Goal: Task Accomplishment & Management: Use online tool/utility

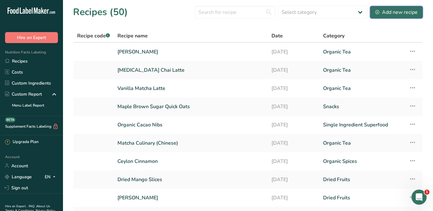
click at [414, 13] on div "Add new recipe" at bounding box center [396, 12] width 42 height 8
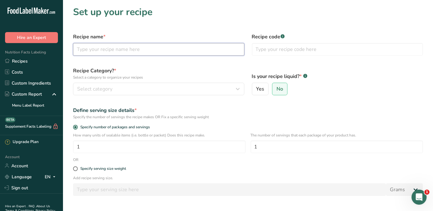
click at [156, 52] on input "text" at bounding box center [158, 49] width 171 height 13
type input "Black Sesame Seeds (Unhulled)"
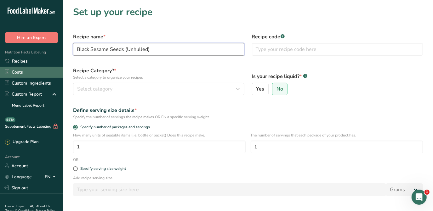
drag, startPoint x: 154, startPoint y: 50, endPoint x: 10, endPoint y: 72, distance: 145.7
click at [0, 70] on html ".a-20{fill:#fff;} Hire an Expert Nutrition Facts Labeling Recipes Costs Custom …" at bounding box center [216, 135] width 433 height 270
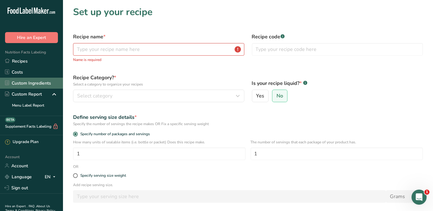
click at [39, 82] on link "Custom Ingredients" at bounding box center [31, 83] width 63 height 11
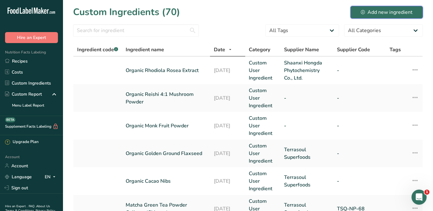
click at [380, 11] on div "Add new ingredient" at bounding box center [387, 12] width 52 height 8
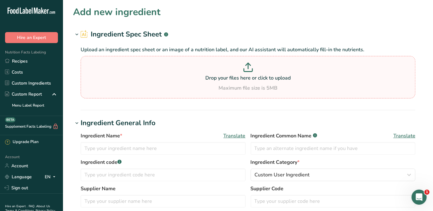
click at [269, 60] on section "Drop your files here or click to upload Maximum file size is 5MB" at bounding box center [247, 77] width 331 height 39
click at [269, 60] on input "Drop your files here or click to upload Maximum file size is 5MB" at bounding box center [248, 77] width 334 height 42
type input "C:\fakepath\TSQ-NP-98 - Black Sesame Seeds (Unhulled) - Nutritional Panel.pdf"
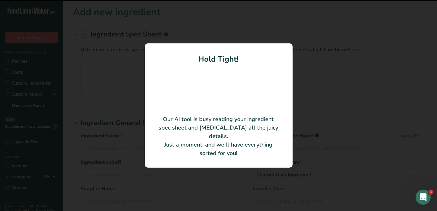
type input "Black Sesame Seeds (Unhulled)"
type input "Terrasoul Superfoods"
type input "TSQ-NP-98"
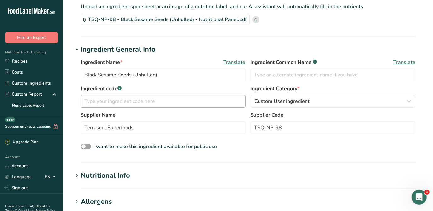
scroll to position [114, 0]
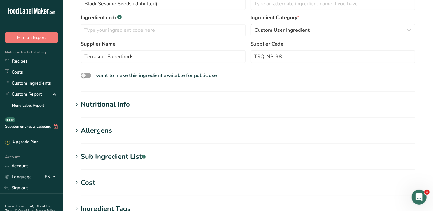
click at [137, 102] on h1 "Nutritional Info" at bounding box center [248, 104] width 350 height 10
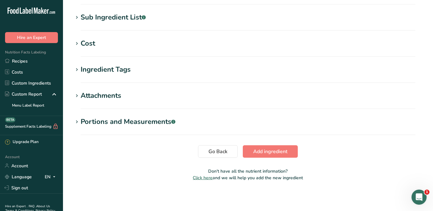
scroll to position [399, 0]
click at [259, 148] on span "Add ingredient" at bounding box center [270, 152] width 34 height 8
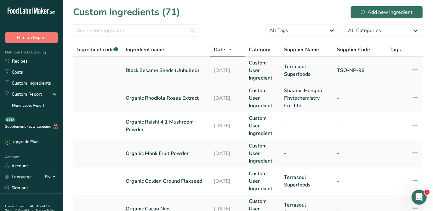
click at [183, 68] on link "Black Sesame Seeds (Unhulled)" at bounding box center [166, 71] width 80 height 8
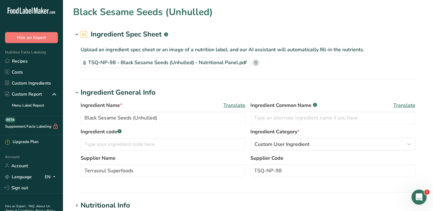
type input "642.61"
type KJ "2688.68"
type Fat "54.73"
type Fat "8.39"
type Fat "0"
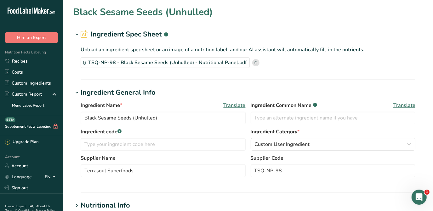
type input "0"
type input "2.45"
type Carbohydrates "15.72"
type Fiber "7"
type Sugars "0.5"
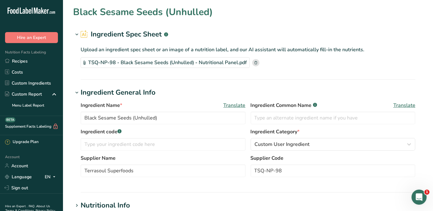
type Sugars "0"
type input "22"
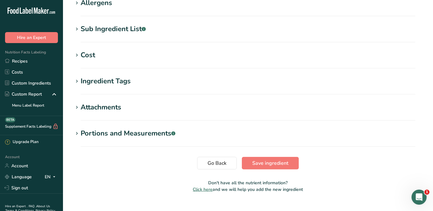
scroll to position [143, 0]
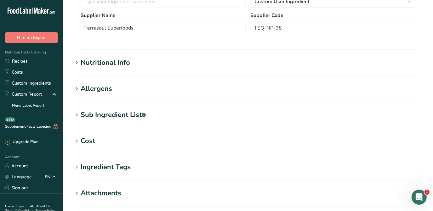
click at [144, 67] on h1 "Nutritional Info" at bounding box center [248, 63] width 350 height 10
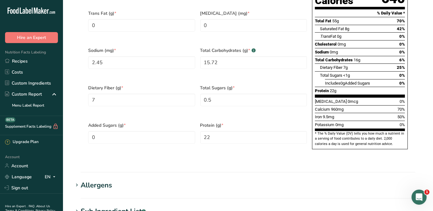
scroll to position [229, 0]
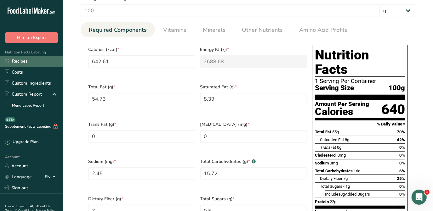
click at [12, 63] on link "Recipes" at bounding box center [31, 61] width 63 height 11
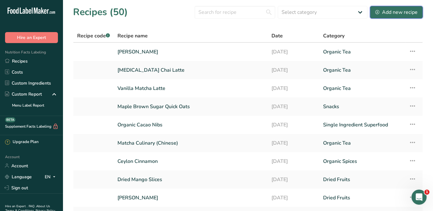
click at [383, 16] on button "Add new recipe" at bounding box center [396, 12] width 53 height 13
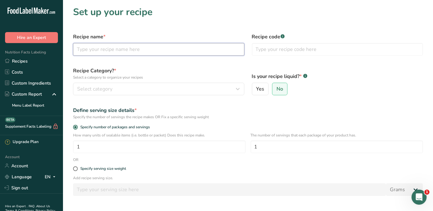
click at [209, 52] on input "text" at bounding box center [158, 49] width 171 height 13
type input "Black Sesame Seeds (Unhulled)"
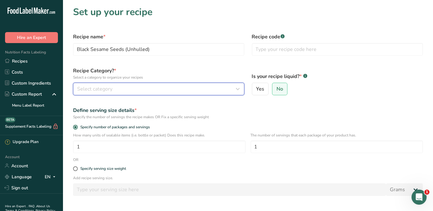
click at [150, 88] on div "Select category" at bounding box center [156, 89] width 159 height 8
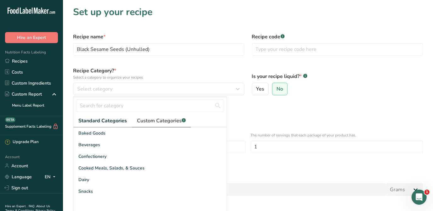
click at [159, 124] on span "Custom Categories .a-a{fill:#347362;}.b-a{fill:#fff;}" at bounding box center [161, 121] width 49 height 8
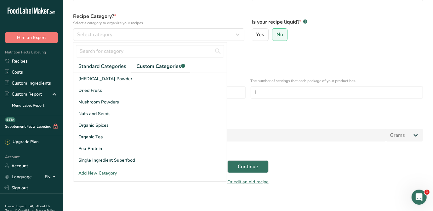
scroll to position [57, 0]
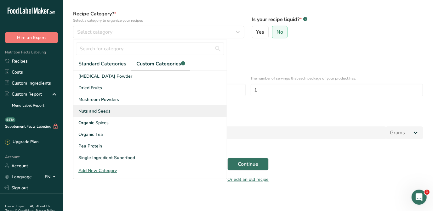
click at [125, 111] on div "Nuts and Seeds" at bounding box center [149, 111] width 153 height 12
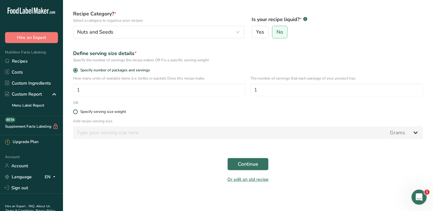
click at [87, 113] on div "Specify serving size weight" at bounding box center [103, 111] width 46 height 5
click at [77, 113] on input "Specify serving size weight" at bounding box center [75, 112] width 4 height 4
radio input "true"
radio input "false"
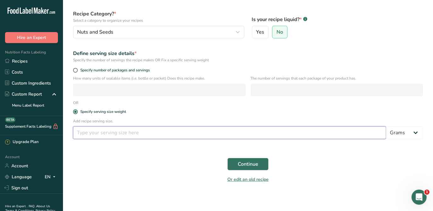
click at [101, 131] on input "number" at bounding box center [229, 132] width 313 height 13
click at [244, 130] on input "number" at bounding box center [229, 132] width 313 height 13
type input "9"
click at [249, 165] on span "Continue" at bounding box center [248, 164] width 20 height 8
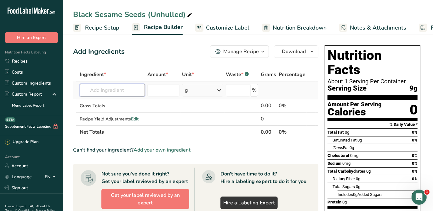
click at [126, 93] on input "text" at bounding box center [112, 90] width 65 height 13
click at [168, 147] on span "Add your own ingredient" at bounding box center [161, 150] width 57 height 8
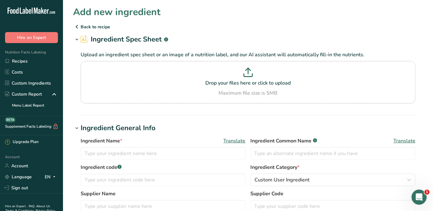
click at [75, 26] on icon at bounding box center [77, 26] width 8 height 11
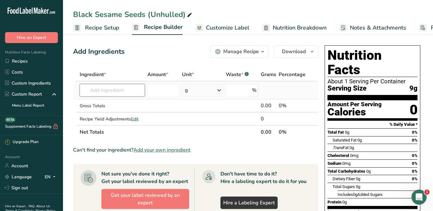
click at [120, 90] on input "text" at bounding box center [112, 90] width 65 height 13
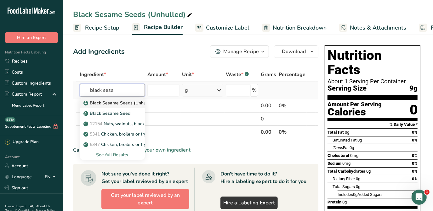
type input "black sesa"
click at [117, 103] on p "Black Sesame Seeds (Unhulled)" at bounding box center [120, 103] width 70 height 7
type input "Black Sesame Seeds (Unhulled)"
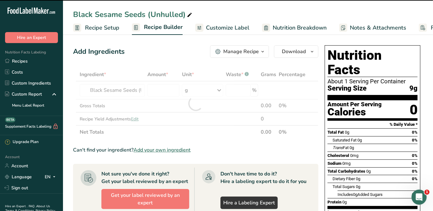
type input "0"
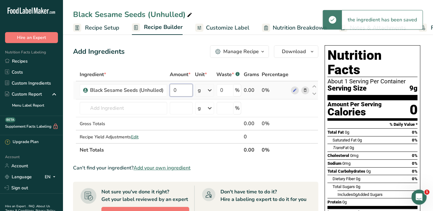
click at [180, 91] on input "0" at bounding box center [181, 90] width 23 height 13
type input "9"
click at [184, 54] on div "Add Ingredients Manage Recipe Delete Recipe Duplicate Recipe Scale Recipe Save …" at bounding box center [195, 51] width 245 height 13
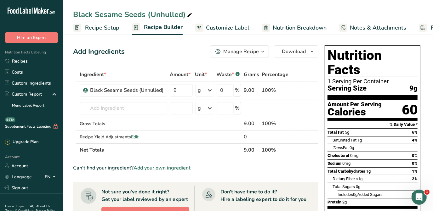
click at [242, 29] on span "Customize Label" at bounding box center [227, 28] width 43 height 8
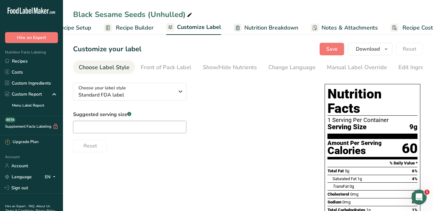
scroll to position [0, 46]
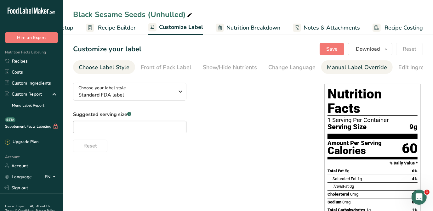
click at [342, 71] on div "Manual Label Override" at bounding box center [357, 67] width 60 height 8
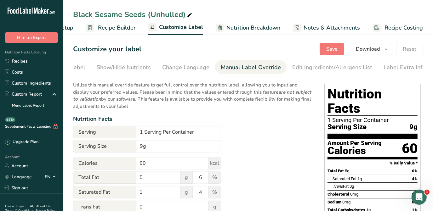
scroll to position [0, 107]
click at [140, 146] on input "9g" at bounding box center [178, 146] width 85 height 13
type input "1 Tbsp (9g)"
drag, startPoint x: 161, startPoint y: 135, endPoint x: 140, endPoint y: 135, distance: 21.1
click at [140, 135] on input "1 Serving Per Container" at bounding box center [178, 132] width 85 height 13
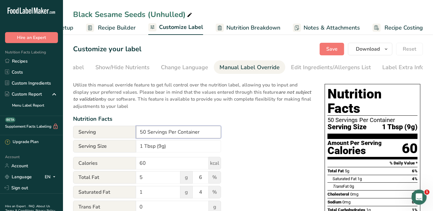
type input "50 Servings Per Container"
click at [284, 116] on div "Nutrition Facts" at bounding box center [192, 119] width 239 height 8
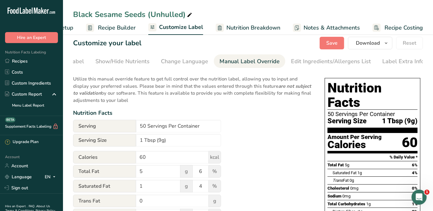
scroll to position [0, 0]
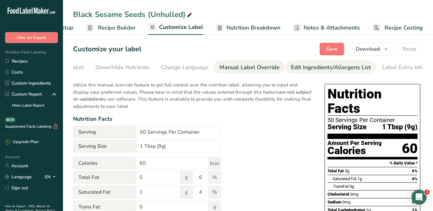
click at [300, 69] on div "Edit Ingredients/Allergens List" at bounding box center [331, 67] width 80 height 8
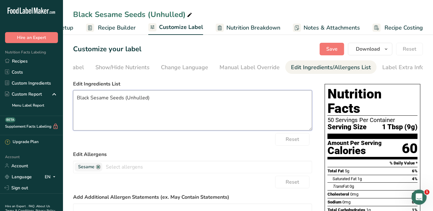
click at [77, 99] on textarea "Black Sesame Seeds (Unhulled)" at bounding box center [192, 110] width 239 height 40
type textarea "Organic Black Sesame Seeds (Unhulled)"
click at [313, 87] on div "Choose your label style Standard FDA label USA (FDA) Standard FDA label Tabular…" at bounding box center [248, 198] width 350 height 240
click at [332, 48] on span "Save" at bounding box center [331, 49] width 11 height 8
click at [385, 51] on icon "button" at bounding box center [385, 49] width 5 height 8
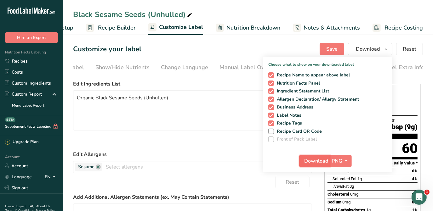
click at [318, 159] on span "Download" at bounding box center [316, 161] width 24 height 8
click at [294, 8] on div "Black Sesame Seeds (Unhulled) Recipe Setup Recipe Builder Customize Label Nutri…" at bounding box center [248, 17] width 370 height 35
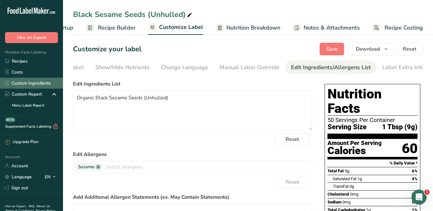
click at [24, 82] on link "Custom Ingredients" at bounding box center [31, 83] width 63 height 11
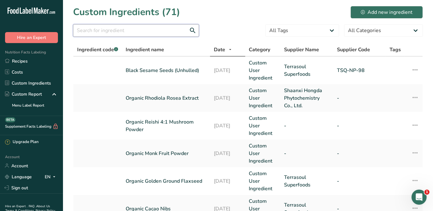
click at [164, 30] on input "text" at bounding box center [136, 30] width 126 height 13
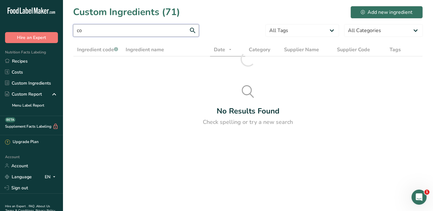
type input "c"
type input "f"
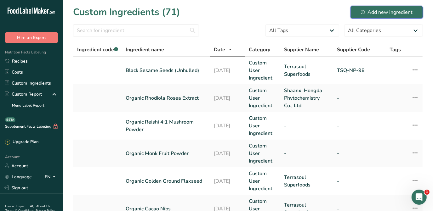
click at [380, 8] on button "Add new ingredient" at bounding box center [386, 12] width 72 height 13
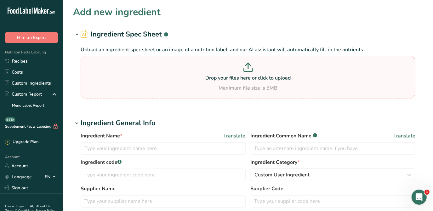
click at [250, 77] on p "Drop your files here or click to upload" at bounding box center [247, 78] width 331 height 8
click at [250, 77] on input "Drop your files here or click to upload Maximum file size is 5MB" at bounding box center [248, 77] width 334 height 42
type input "C:\fakepath\TSQ-NP-135 - Organic Freeze Dried Coffee - Nutritional Panel (2).pdf"
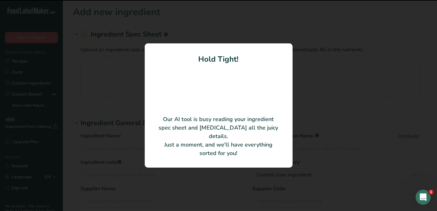
type input "Organic Coffee Freeze Dried"
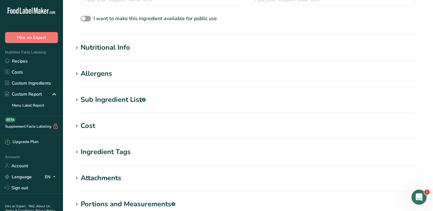
scroll to position [171, 0]
click at [127, 54] on section "Nutritional Info Serving Size .a-a{fill:#347362;}.b-a{fill:#fff;} Add ingredien…" at bounding box center [248, 51] width 350 height 19
drag, startPoint x: 102, startPoint y: 45, endPoint x: 139, endPoint y: 30, distance: 40.0
click at [102, 46] on div "Nutritional Info" at bounding box center [105, 47] width 49 height 10
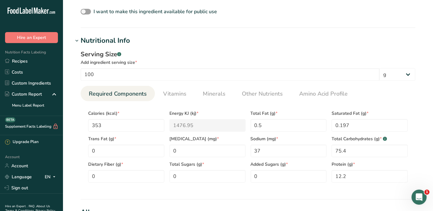
scroll to position [200, 0]
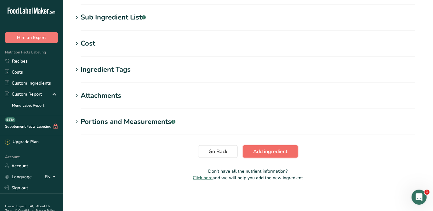
click at [276, 151] on span "Add ingredient" at bounding box center [270, 152] width 34 height 8
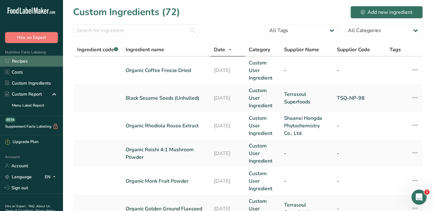
click at [27, 63] on link "Recipes" at bounding box center [31, 61] width 63 height 11
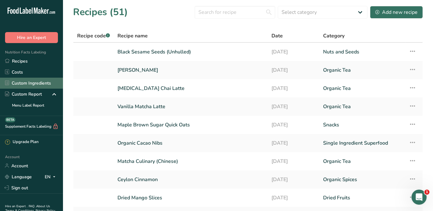
click at [36, 85] on link "Custom Ingredients" at bounding box center [31, 83] width 63 height 11
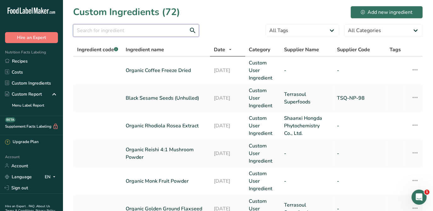
click at [100, 30] on input "text" at bounding box center [136, 30] width 126 height 13
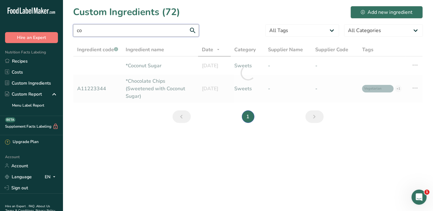
type input "c"
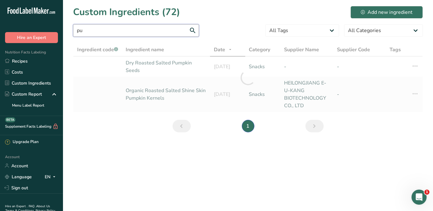
type input "p"
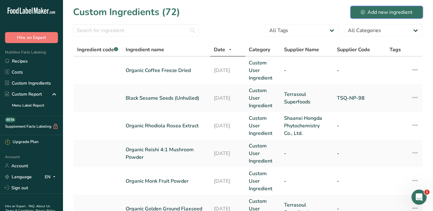
click at [372, 12] on div "Add new ingredient" at bounding box center [387, 12] width 52 height 8
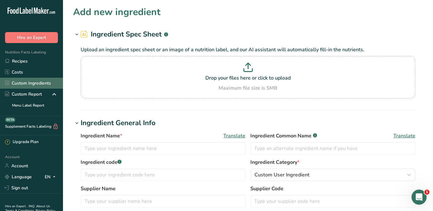
click at [39, 85] on link "Custom Ingredients" at bounding box center [31, 83] width 63 height 11
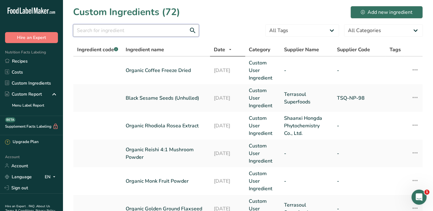
click at [129, 31] on input "text" at bounding box center [136, 30] width 126 height 13
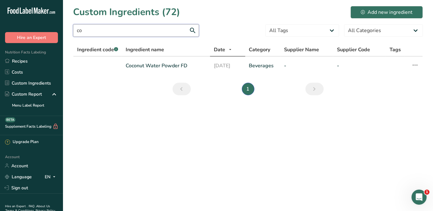
type input "c"
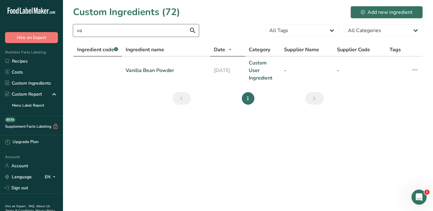
type input "v"
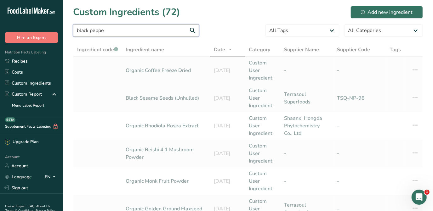
type input "black pepper"
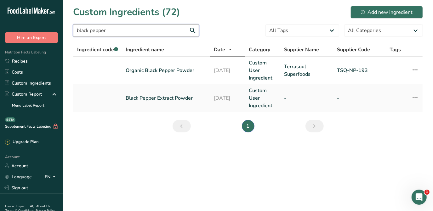
drag, startPoint x: 116, startPoint y: 31, endPoint x: 55, endPoint y: 43, distance: 62.2
click at [55, 43] on div ".a-20{fill:#fff;} Hire an Expert Nutrition Facts Labeling Recipes Costs Custom …" at bounding box center [216, 105] width 433 height 211
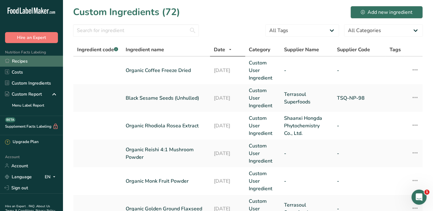
click at [33, 62] on link "Recipes" at bounding box center [31, 61] width 63 height 11
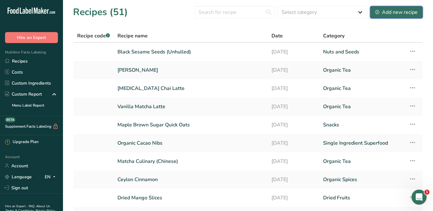
click at [378, 14] on div "Add new recipe" at bounding box center [396, 12] width 42 height 8
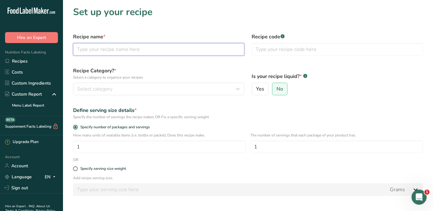
click at [121, 51] on input "text" at bounding box center [158, 49] width 171 height 13
drag, startPoint x: 125, startPoint y: 49, endPoint x: 85, endPoint y: 56, distance: 40.4
click at [85, 56] on div "Recipe name * Golden Latte" at bounding box center [158, 44] width 179 height 30
type input "G"
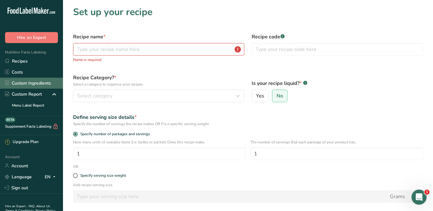
click at [16, 87] on link "Custom Ingredients" at bounding box center [31, 83] width 63 height 11
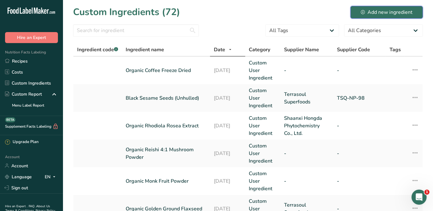
click at [372, 7] on button "Add new ingredient" at bounding box center [386, 12] width 72 height 13
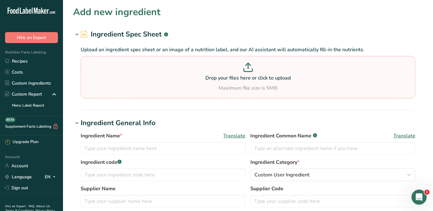
click at [208, 80] on p "Drop your files here or click to upload" at bounding box center [247, 78] width 331 height 8
click at [208, 80] on input "Drop your files here or click to upload Maximum file size is 5MB" at bounding box center [248, 77] width 334 height 42
type input "C:\fakepath\image (16).png"
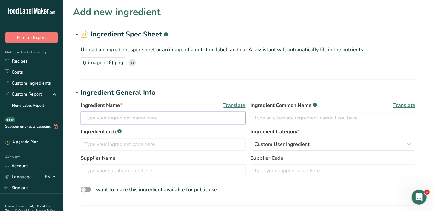
click at [184, 113] on input "text" at bounding box center [163, 118] width 165 height 13
type input "Organic Pumpkin Powder"
click at [242, 77] on section "Ingredient Spec Sheet .a-a{fill:#347362;}.b-a{fill:#fff;} Upload an ingredient …" at bounding box center [248, 54] width 350 height 51
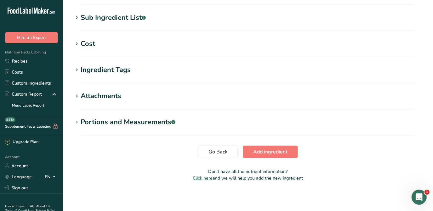
scroll to position [254, 0]
click at [271, 151] on span "Add ingredient" at bounding box center [270, 152] width 34 height 8
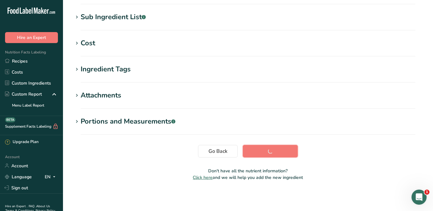
scroll to position [121, 0]
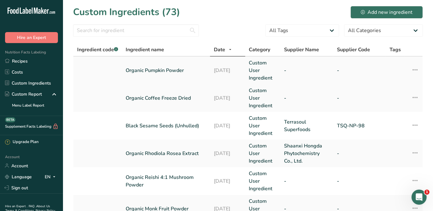
click at [173, 70] on link "Organic Pumpkin Powder" at bounding box center [166, 71] width 80 height 8
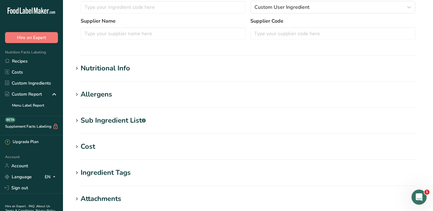
scroll to position [143, 0]
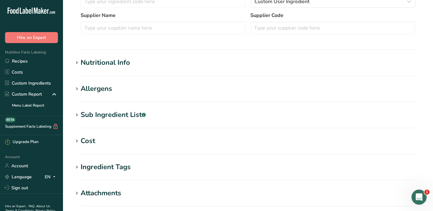
type input "352"
type KJ "1472.77"
type Fat "1.87"
type Fat "0.9"
type Fat "0"
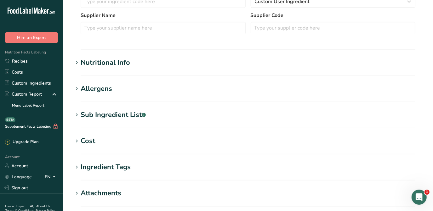
type input "0"
type Carbohydrates "78.93"
type Fiber "3.23"
type Sugars "19.94"
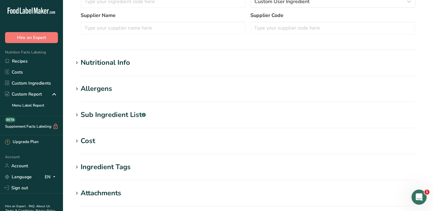
type Sugars "3.3"
type input "6.25"
drag, startPoint x: 168, startPoint y: 68, endPoint x: 121, endPoint y: 72, distance: 47.4
click at [168, 69] on section "Nutritional Info Serving Size .a-a{fill:#347362;}.b-a{fill:#fff;} Add ingredien…" at bounding box center [248, 67] width 350 height 19
click at [80, 62] on span at bounding box center [77, 63] width 8 height 8
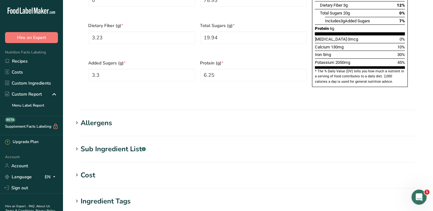
scroll to position [518, 0]
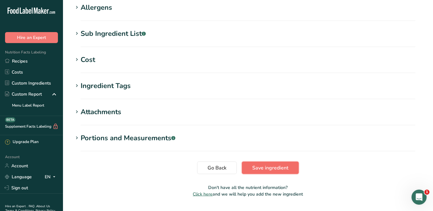
click at [292, 162] on button "Save ingredient" at bounding box center [270, 168] width 57 height 13
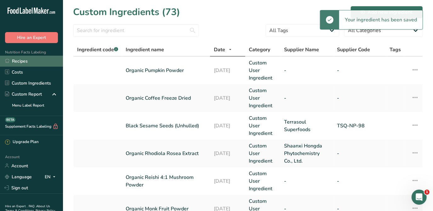
click at [30, 59] on link "Recipes" at bounding box center [31, 61] width 63 height 11
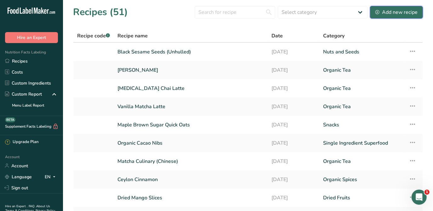
click at [392, 9] on div "Add new recipe" at bounding box center [396, 12] width 42 height 8
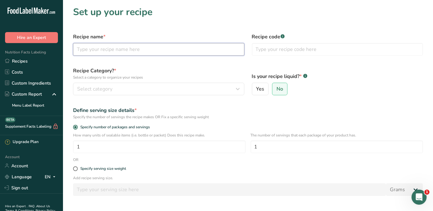
click at [177, 49] on input "text" at bounding box center [158, 49] width 171 height 13
click at [140, 47] on input "text" at bounding box center [158, 49] width 171 height 13
type input "Organic Pumpkin Spice Latte"
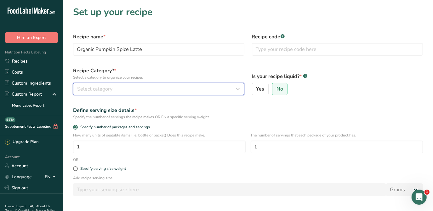
click at [157, 85] on div "Select category" at bounding box center [156, 89] width 159 height 8
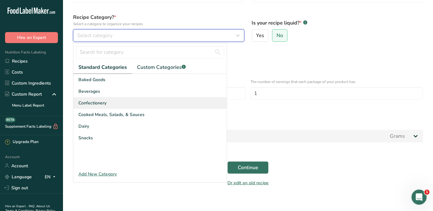
scroll to position [59, 0]
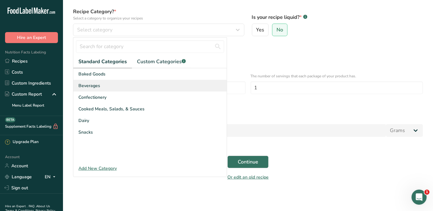
click at [99, 85] on span "Beverages" at bounding box center [89, 85] width 22 height 7
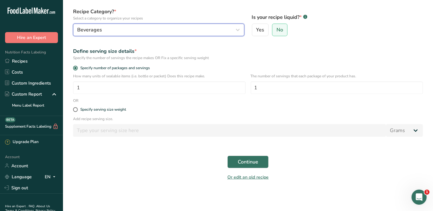
click at [165, 34] on button "Beverages" at bounding box center [158, 30] width 171 height 13
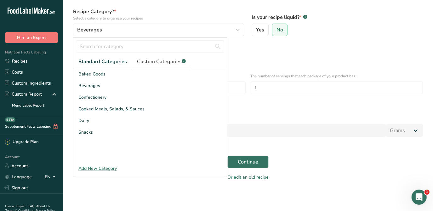
click at [167, 63] on span "Custom Categories .a-a{fill:#347362;}.b-a{fill:#fff;}" at bounding box center [161, 62] width 49 height 8
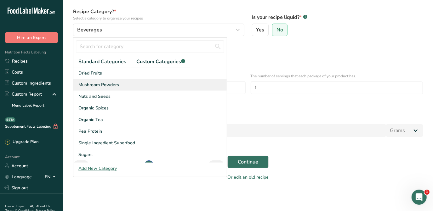
scroll to position [22, 0]
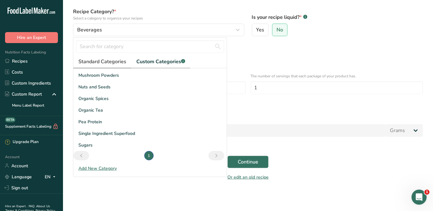
click at [86, 60] on span "Standard Categories" at bounding box center [102, 62] width 48 height 8
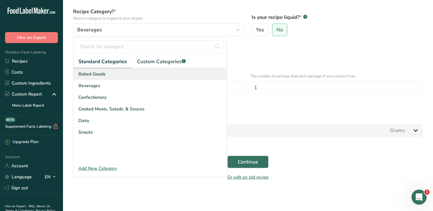
click at [94, 78] on div "Baked Goods" at bounding box center [149, 74] width 153 height 12
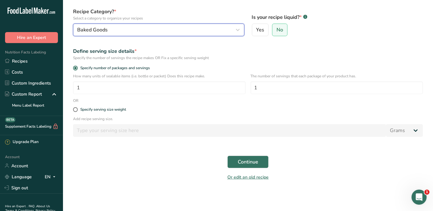
click at [99, 31] on span "Baked Goods" at bounding box center [92, 30] width 31 height 8
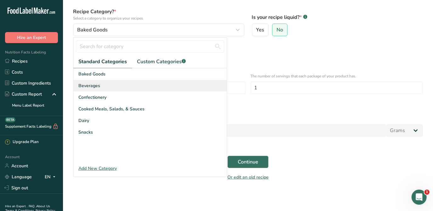
click at [103, 84] on div "Beverages" at bounding box center [149, 86] width 153 height 12
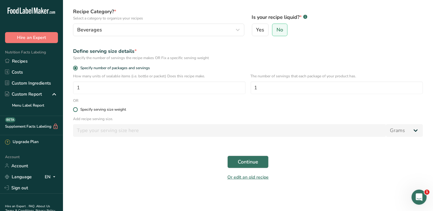
click at [107, 110] on div "Specify serving size weight" at bounding box center [103, 109] width 46 height 5
click at [77, 110] on input "Specify serving size weight" at bounding box center [75, 110] width 4 height 4
radio input "true"
radio input "false"
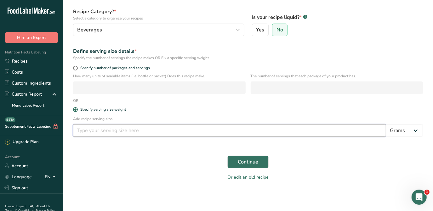
click at [208, 131] on input "number" at bounding box center [229, 130] width 313 height 13
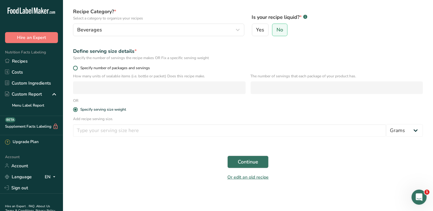
click at [81, 69] on span "Specify number of packages and servings" at bounding box center [114, 68] width 72 height 5
click at [77, 69] on input "Specify number of packages and servings" at bounding box center [75, 68] width 4 height 4
radio input "true"
radio input "false"
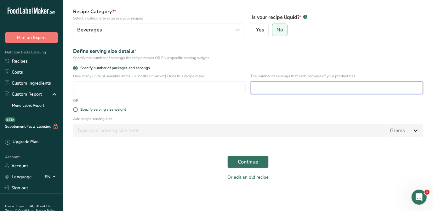
click at [313, 85] on input "number" at bounding box center [336, 87] width 172 height 13
type input "15"
click at [359, 33] on div "Yes No" at bounding box center [337, 30] width 171 height 13
click at [258, 166] on button "Continue" at bounding box center [247, 162] width 41 height 13
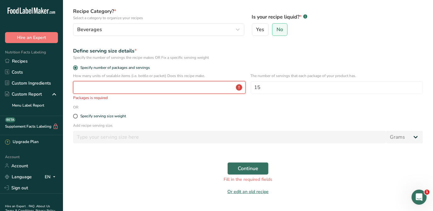
click at [157, 87] on input "number" at bounding box center [159, 87] width 172 height 13
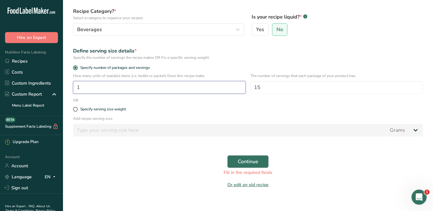
type input "1"
click at [257, 160] on span "Continue" at bounding box center [248, 162] width 20 height 8
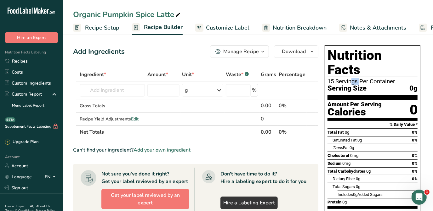
drag, startPoint x: 335, startPoint y: 69, endPoint x: 328, endPoint y: 66, distance: 8.5
click at [328, 78] on div "15 Servings Per Container" at bounding box center [372, 81] width 90 height 6
drag, startPoint x: 328, startPoint y: 66, endPoint x: 348, endPoint y: 70, distance: 21.2
click at [348, 85] on span "Serving Size" at bounding box center [346, 89] width 39 height 8
click at [199, 118] on td at bounding box center [203, 119] width 44 height 13
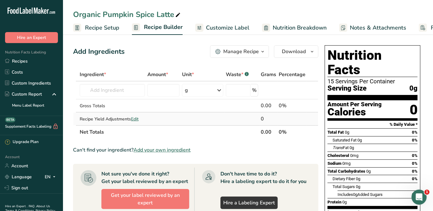
click at [199, 118] on td at bounding box center [203, 119] width 44 height 13
click at [112, 92] on input "text" at bounding box center [112, 90] width 65 height 13
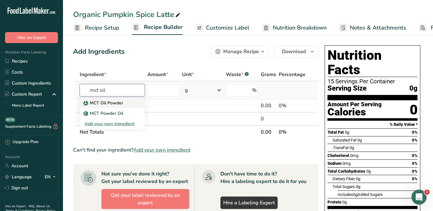
type input "mct oil"
click at [107, 103] on p "MCT Oil Powder" at bounding box center [104, 103] width 38 height 7
type input "MCT Oil Powder"
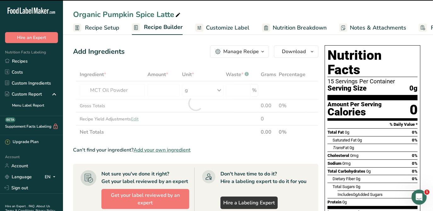
type input "0"
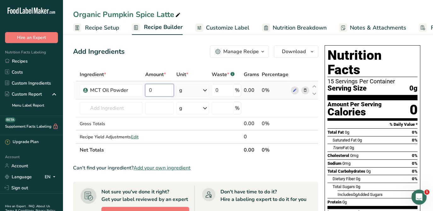
click at [160, 89] on input "0" at bounding box center [159, 90] width 29 height 13
click at [147, 89] on input "737" at bounding box center [159, 90] width 28 height 13
type input "0.0737"
click at [150, 70] on div "Ingredient * Amount * Unit * Waste * .a-a{fill:#347362;}.b-a{fill:#fff;} Grams …" at bounding box center [195, 112] width 245 height 89
click at [122, 111] on input "text" at bounding box center [111, 108] width 63 height 13
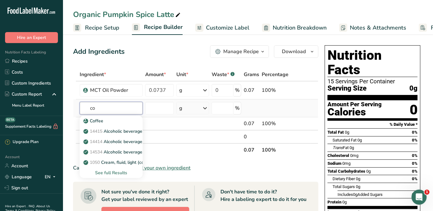
type input "c"
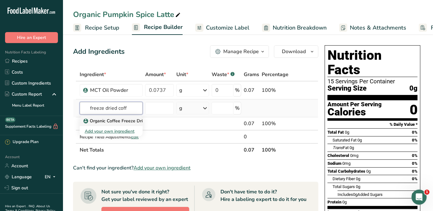
type input "freeze dried coff"
click at [128, 123] on p "Organic Coffee Freeze Dried" at bounding box center [116, 121] width 63 height 7
type input "Organic Coffee Freeze Dried"
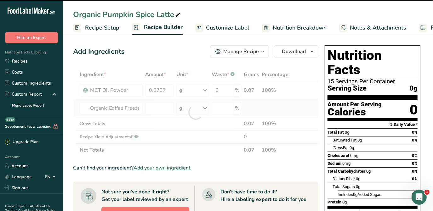
type input "0"
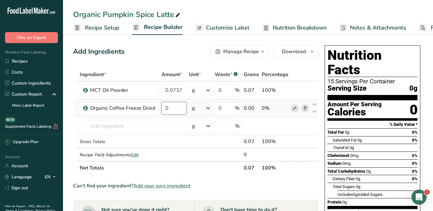
click at [174, 106] on input "0" at bounding box center [173, 108] width 25 height 13
type input "0.1443"
click at [166, 50] on div "Add Ingredients Manage Recipe Delete Recipe Duplicate Recipe Scale Recipe Save …" at bounding box center [195, 51] width 245 height 13
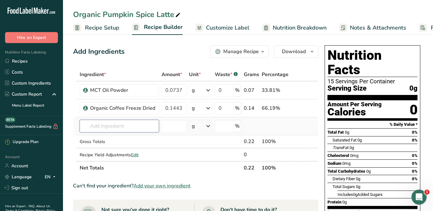
click at [124, 128] on input "text" at bounding box center [119, 126] width 79 height 13
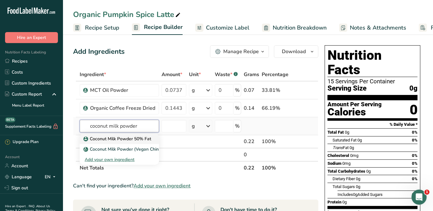
type input "coconut milk powder"
click at [132, 139] on p "Coconut Milk Powder 50% Fat" at bounding box center [118, 139] width 66 height 7
type input "Coconut Milk Powder 50% Fat"
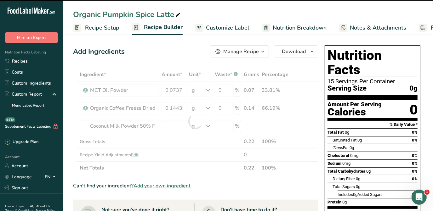
type input "0"
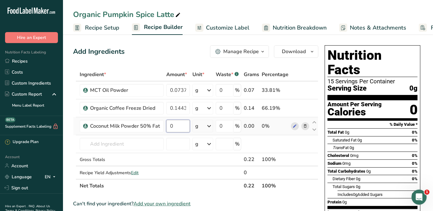
click at [177, 125] on input "0" at bounding box center [178, 126] width 24 height 13
type input "0.2765"
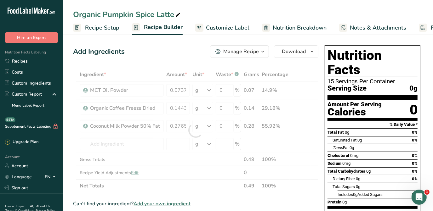
click at [179, 55] on div "Add Ingredients Manage Recipe Delete Recipe Duplicate Recipe Scale Recipe Save …" at bounding box center [195, 51] width 245 height 13
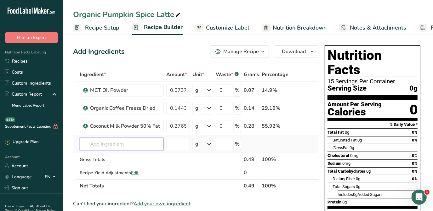
click at [107, 140] on input "text" at bounding box center [122, 144] width 84 height 13
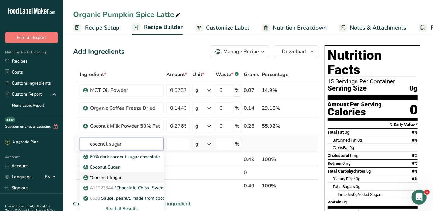
type input "coconut sugar"
click at [119, 171] on p "*Coconut Sugar" at bounding box center [102, 167] width 35 height 7
type input "*Coconut Sugar"
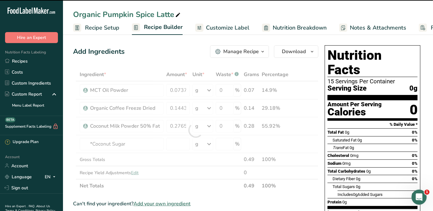
type input "0"
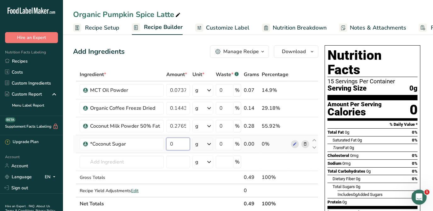
click at [177, 145] on input "0" at bounding box center [178, 144] width 24 height 13
type input "0.2212"
click at [161, 57] on div "Add Ingredients Manage Recipe Delete Recipe Duplicate Recipe Scale Recipe Save …" at bounding box center [195, 51] width 245 height 13
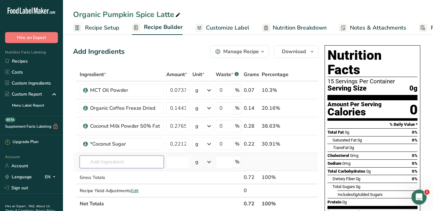
click at [143, 164] on input "text" at bounding box center [122, 162] width 84 height 13
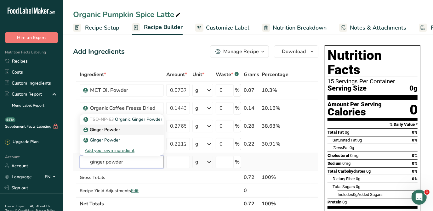
type input "ginger powder"
click at [115, 132] on p "Ginger Powder" at bounding box center [102, 129] width 35 height 7
type input "Ginger Powder"
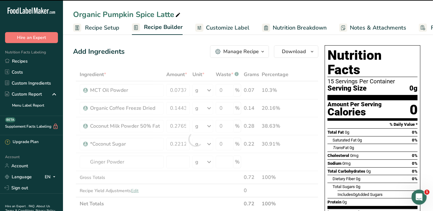
type input "0"
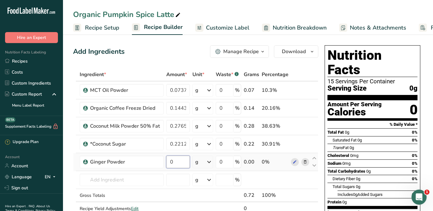
click at [177, 161] on input "0" at bounding box center [178, 162] width 24 height 13
type input "0.0024"
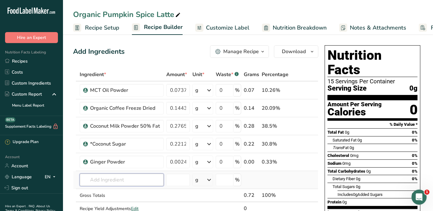
click at [111, 182] on div "Ingredient * Amount * Unit * Waste * .a-a{fill:#347362;}.b-a{fill:#fff;} Grams …" at bounding box center [195, 148] width 245 height 160
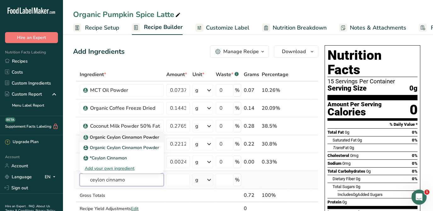
type input "ceylon cinnamo"
click at [126, 136] on p "Organic Ceylon Cinnamon Powder" at bounding box center [122, 137] width 74 height 7
type input "Organic Ceylon Cinnamon Powder"
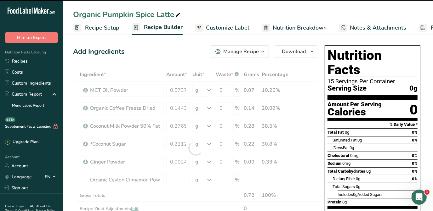
type input "0"
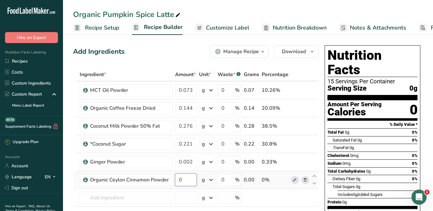
click at [188, 178] on input "0" at bounding box center [186, 180] width 22 height 13
type input "0.0048"
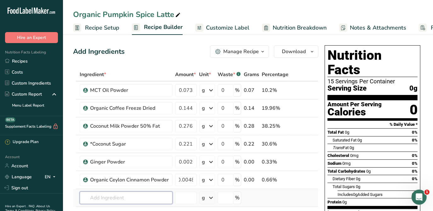
click at [104, 197] on div "Ingredient * Amount * Unit * Waste * .a-a{fill:#347362;}.b-a{fill:#fff;} Grams …" at bounding box center [195, 157] width 245 height 178
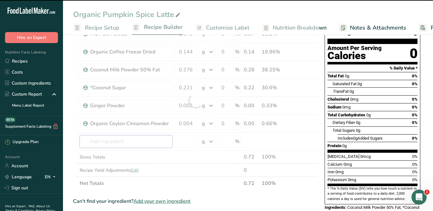
scroll to position [57, 0]
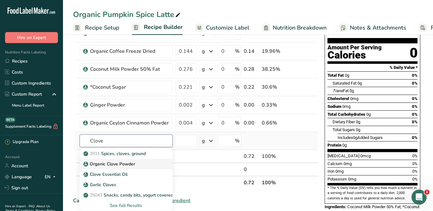
type input "Clove"
click at [116, 165] on p "Organic Clove Powder" at bounding box center [110, 164] width 50 height 7
type input "Organic Clove Powder"
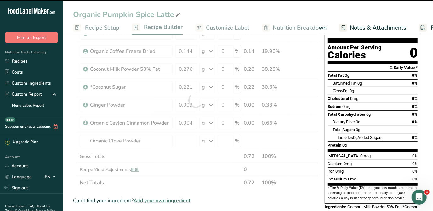
type input "0"
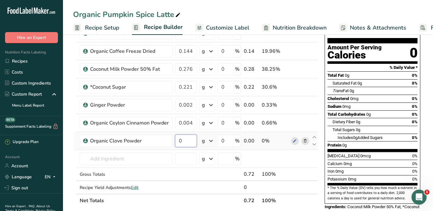
click at [183, 144] on input "0" at bounding box center [186, 141] width 22 height 13
type input "0.0007"
click at [69, 142] on section "Add Ingredients Manage Recipe Delete Recipe Duplicate Recipe Scale Recipe Save …" at bounding box center [248, 209] width 370 height 466
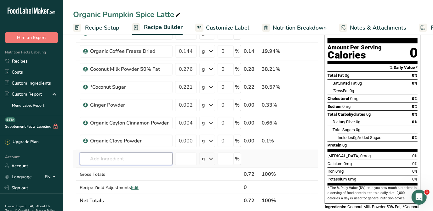
click at [124, 156] on input "text" at bounding box center [126, 159] width 93 height 13
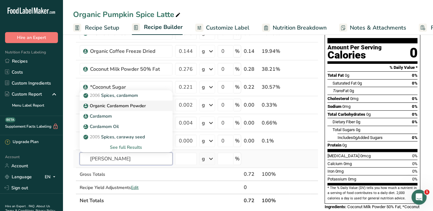
type input "[PERSON_NAME]"
click at [118, 104] on p "Organic Cardamom Powder" at bounding box center [115, 106] width 61 height 7
type input "Organic Cardamom Powder"
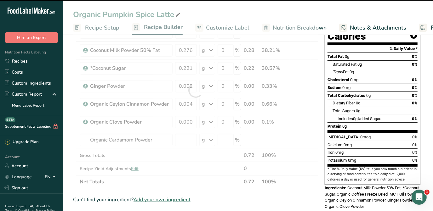
scroll to position [86, 0]
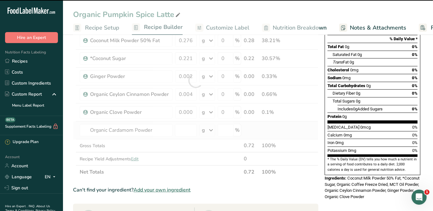
type input "0"
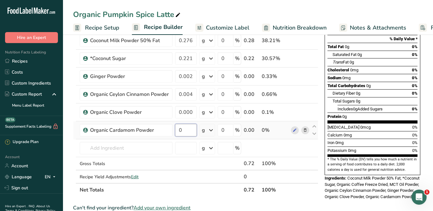
click at [187, 127] on input "0" at bounding box center [186, 130] width 22 height 13
type input "0.0024"
click at [66, 141] on section "Add Ingredients Manage Recipe Delete Recipe Duplicate Recipe Scale Recipe Save …" at bounding box center [248, 189] width 370 height 484
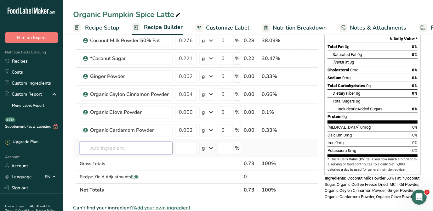
click at [124, 151] on input "text" at bounding box center [126, 148] width 93 height 13
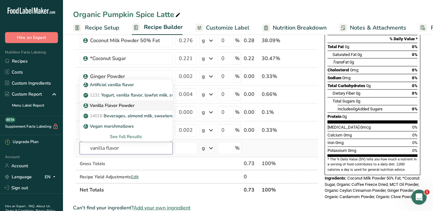
type input "vanilla flavor"
click at [121, 105] on p "Vanilla Flavor Powder" at bounding box center [110, 105] width 50 height 7
type input "Vanilla Flavor Powder"
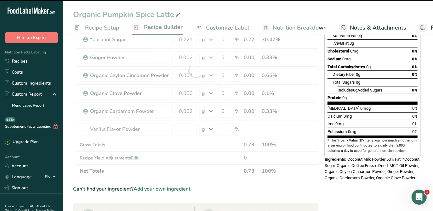
scroll to position [114, 0]
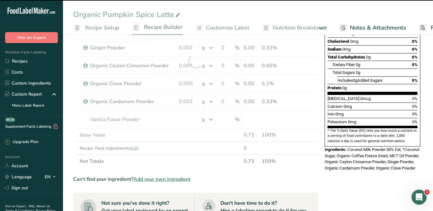
type input "0"
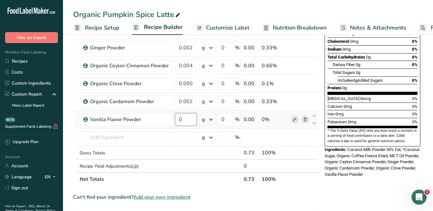
click at [183, 118] on input "0" at bounding box center [186, 119] width 22 height 13
type input "0.0024"
click at [102, 129] on div "Ingredient * Amount * Unit * Waste * .a-a{fill:#347362;}.b-a{fill:#fff;} Grams …" at bounding box center [195, 70] width 245 height 232
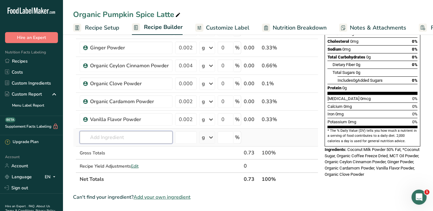
click at [117, 140] on input "text" at bounding box center [126, 137] width 93 height 13
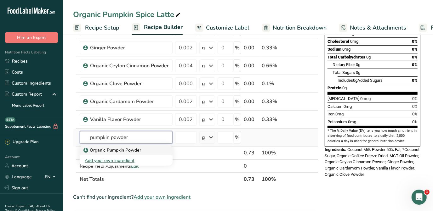
type input "pumpkin powder"
click at [125, 147] on p "Organic Pumpkin Powder" at bounding box center [113, 150] width 56 height 7
type input "Organic Pumpkin Powder"
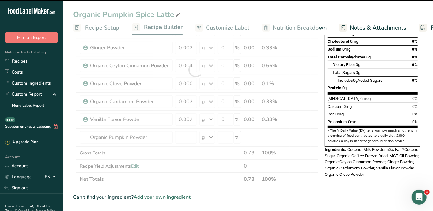
type input "0"
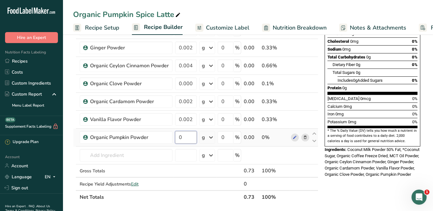
click at [181, 133] on input "0" at bounding box center [186, 137] width 22 height 13
type input "0.2356"
click at [154, 153] on div "Ingredient * Amount * Unit * Waste * .a-a{fill:#347362;}.b-a{fill:#fff;} Grams …" at bounding box center [195, 79] width 245 height 250
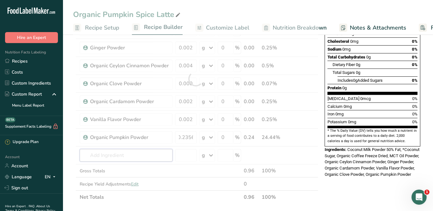
scroll to position [0, 0]
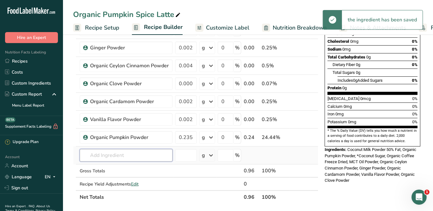
click at [146, 157] on input "text" at bounding box center [126, 155] width 93 height 13
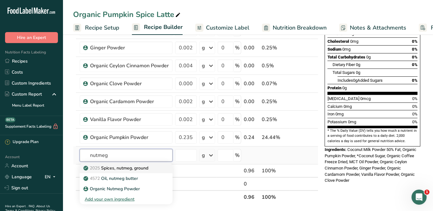
type input "nutmeg"
click at [137, 166] on p "2025 Spices, nutmeg, ground" at bounding box center [117, 168] width 64 height 7
type input "Spices, nutmeg, ground"
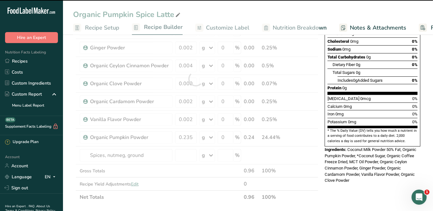
type input "0"
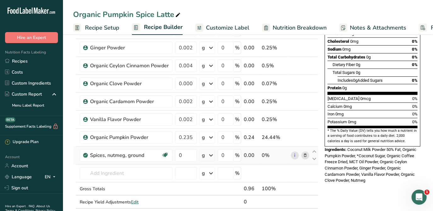
click at [305, 154] on icon at bounding box center [305, 155] width 4 height 7
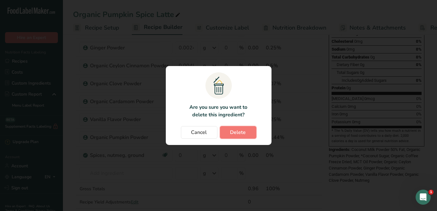
click at [241, 134] on span "Delete" at bounding box center [238, 133] width 16 height 8
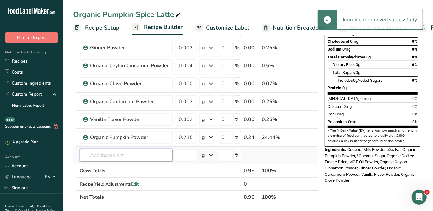
click at [148, 154] on input "text" at bounding box center [126, 155] width 93 height 13
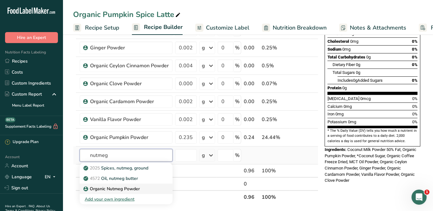
type input "nutmeg"
click at [137, 187] on p "Organic Nutmeg Powder" at bounding box center [112, 189] width 55 height 7
type input "Organic Nutmeg Powder"
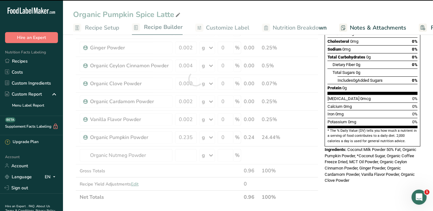
type input "0"
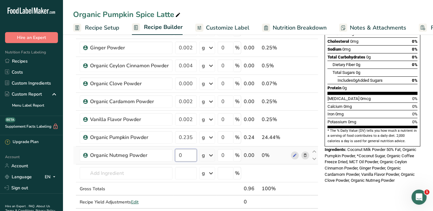
click at [181, 158] on input "0" at bounding box center [186, 155] width 22 height 13
type input "0.0024"
click at [169, 163] on div "Ingredient * Amount * Unit * Waste * .a-a{fill:#347362;}.b-a{fill:#fff;} Grams …" at bounding box center [195, 88] width 245 height 268
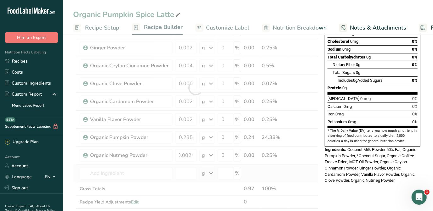
scroll to position [0, 0]
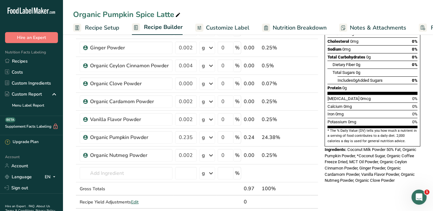
click at [398, 173] on div "Nutrition Facts 15 Servings Per Container Serving Size 0.1g Amount Per Serving …" at bounding box center [372, 59] width 101 height 261
click at [144, 173] on input "text" at bounding box center [126, 173] width 93 height 13
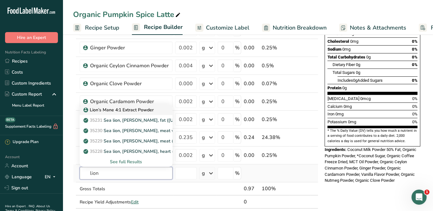
type input "lion"
click at [134, 111] on p "Lion’s Mane 4:1 Extract Powder" at bounding box center [119, 110] width 69 height 7
type input "Lion’s Mane 4:1 Extract Powder"
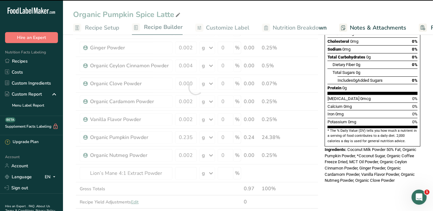
type input "0"
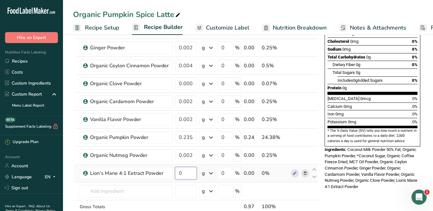
click at [186, 172] on input "0" at bounding box center [186, 173] width 22 height 13
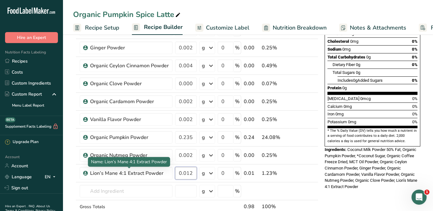
type input "0.012"
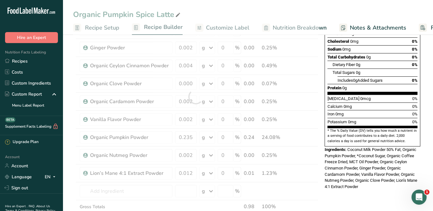
drag, startPoint x: 72, startPoint y: 154, endPoint x: 121, endPoint y: 192, distance: 62.8
click at [72, 155] on section "Add Ingredients Manage Recipe Delete Recipe Duplicate Recipe Scale Recipe Save …" at bounding box center [248, 197] width 370 height 556
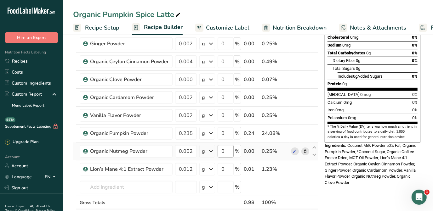
scroll to position [143, 0]
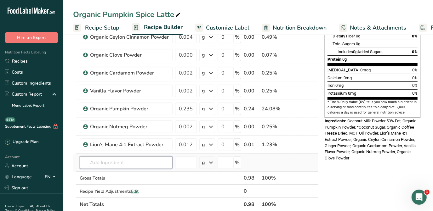
click at [169, 163] on input "text" at bounding box center [126, 162] width 93 height 13
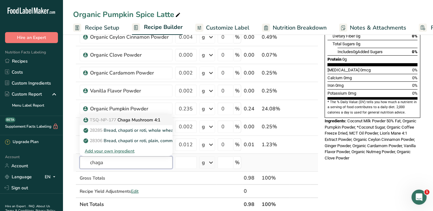
type input "chaga"
click at [141, 118] on p "TSQ-NP-177 Chaga Mushroom 4:1" at bounding box center [123, 120] width 76 height 7
type input "Chaga Mushroom 4:1"
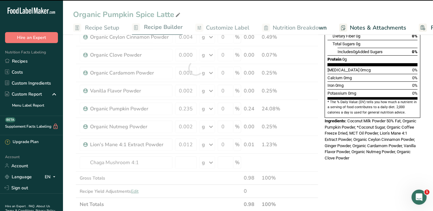
type input "0"
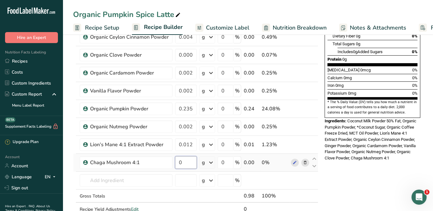
click at [182, 157] on input "0" at bounding box center [186, 162] width 22 height 13
type input "0.0096"
click at [71, 154] on section "Add Ingredients Manage Recipe Delete Recipe Duplicate Recipe Scale Recipe Save …" at bounding box center [248, 177] width 370 height 574
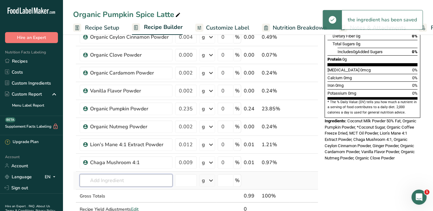
click at [156, 182] on input "text" at bounding box center [126, 180] width 93 height 13
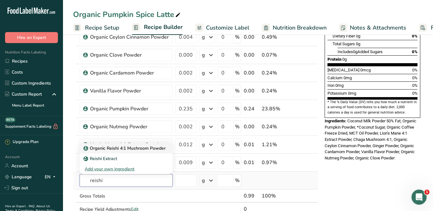
type input "reishi"
click at [127, 149] on p "Organic Reishi 4:1 Mushroom Powder" at bounding box center [125, 148] width 81 height 7
type input "Organic Reishi 4:1 Mushroom Powder"
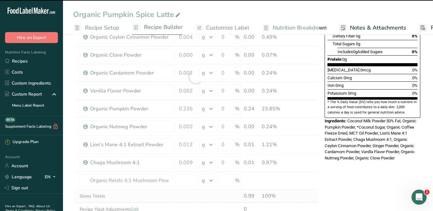
type input "0"
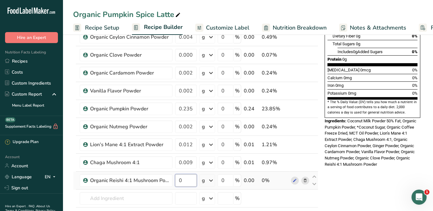
click at [188, 177] on input "0" at bounding box center [186, 180] width 22 height 13
type input "0.012"
click at [66, 139] on section "Add Ingredients Manage Recipe Delete Recipe Duplicate Recipe Scale Recipe Save …" at bounding box center [248, 186] width 370 height 592
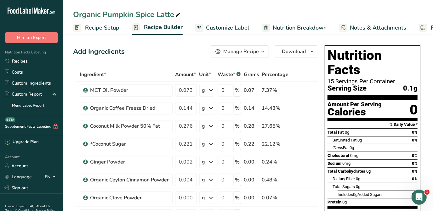
click at [106, 28] on span "Recipe Setup" at bounding box center [102, 28] width 34 height 8
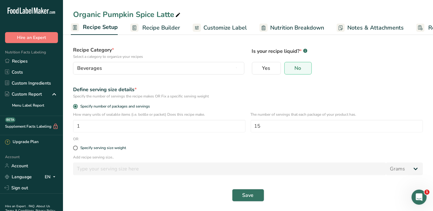
scroll to position [38, 0]
click at [98, 147] on div "Specify serving size weight" at bounding box center [103, 147] width 46 height 5
click at [77, 147] on input "Specify serving size weight" at bounding box center [75, 147] width 4 height 4
radio input "true"
radio input "false"
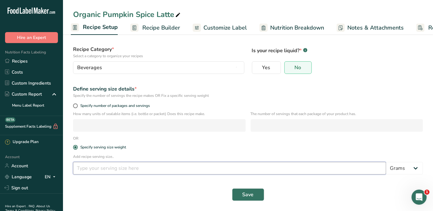
click at [244, 170] on input "number" at bounding box center [229, 168] width 313 height 13
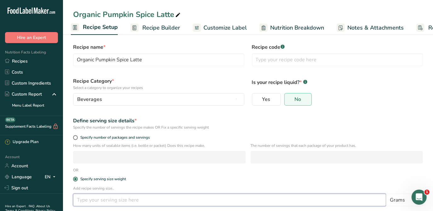
scroll to position [0, 0]
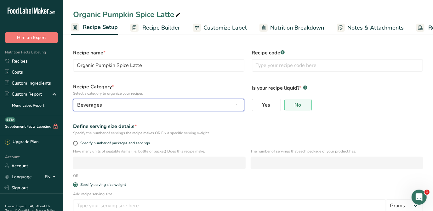
click at [189, 107] on div "Beverages" at bounding box center [156, 105] width 159 height 8
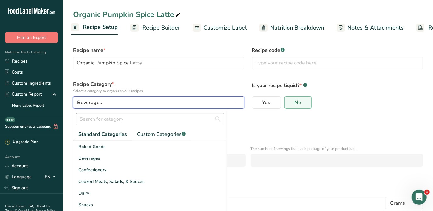
scroll to position [3, 0]
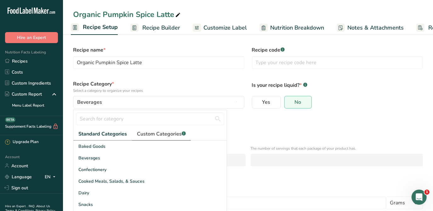
click at [169, 131] on span "Custom Categories .a-a{fill:#347362;}.b-a{fill:#fff;}" at bounding box center [161, 134] width 49 height 8
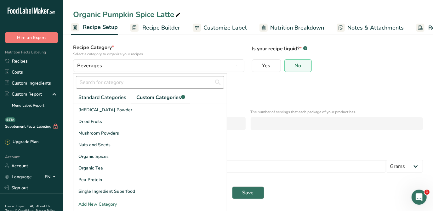
scroll to position [22, 0]
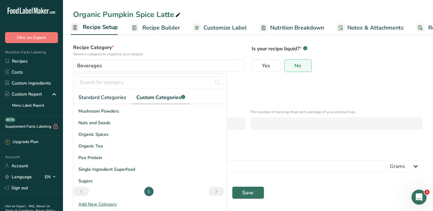
click at [106, 204] on div "Add New Category" at bounding box center [149, 204] width 153 height 7
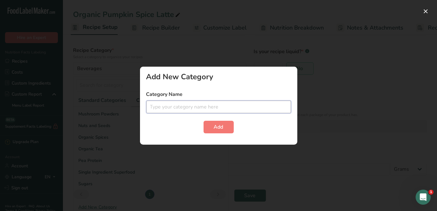
click at [170, 105] on input "text" at bounding box center [218, 107] width 145 height 13
type input "O"
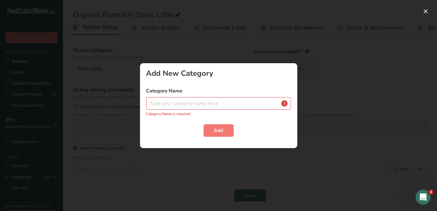
click at [316, 126] on div at bounding box center [218, 105] width 437 height 211
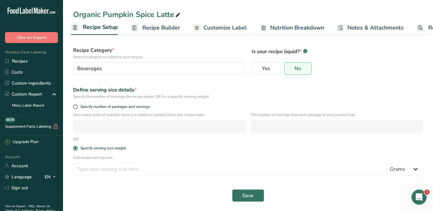
scroll to position [45, 0]
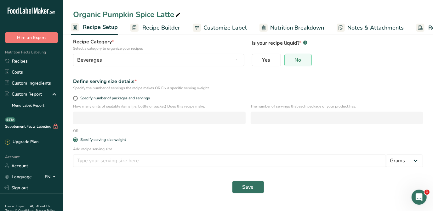
click at [148, 31] on span "Recipe Builder" at bounding box center [161, 28] width 38 height 8
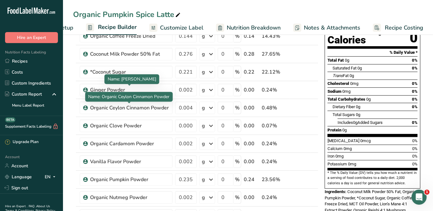
scroll to position [70, 0]
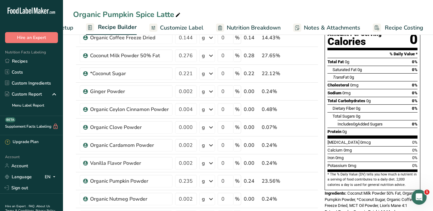
click at [71, 27] on span "Recipe Setup" at bounding box center [56, 28] width 34 height 8
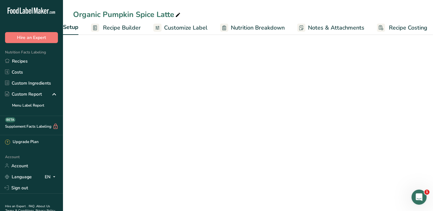
scroll to position [0, 2]
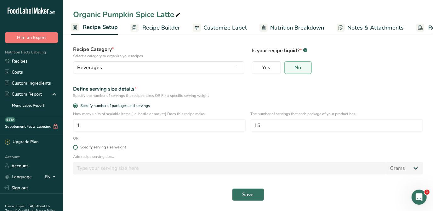
click at [102, 146] on div "Specify serving size weight" at bounding box center [103, 147] width 46 height 5
click at [77, 146] on input "Specify serving size weight" at bounding box center [75, 147] width 4 height 4
radio input "true"
radio input "false"
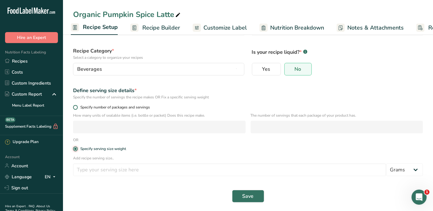
scroll to position [0, 0]
